Goal: Register for event/course

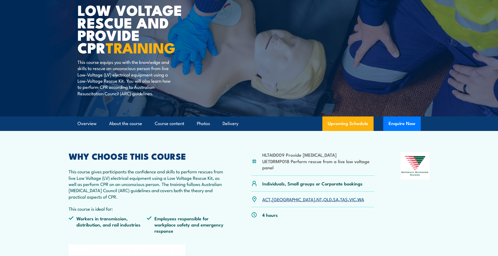
scroll to position [80, 0]
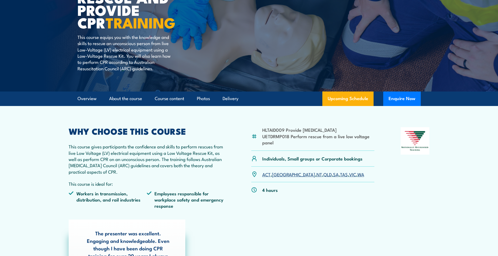
click at [349, 175] on link "VIC" at bounding box center [352, 174] width 7 height 6
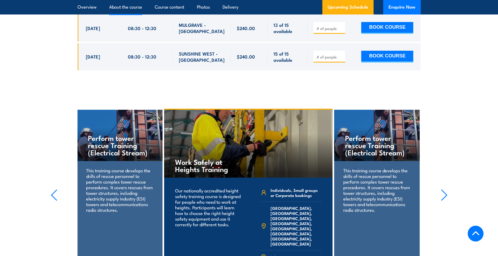
scroll to position [1009, 0]
